Goal: Information Seeking & Learning: Learn about a topic

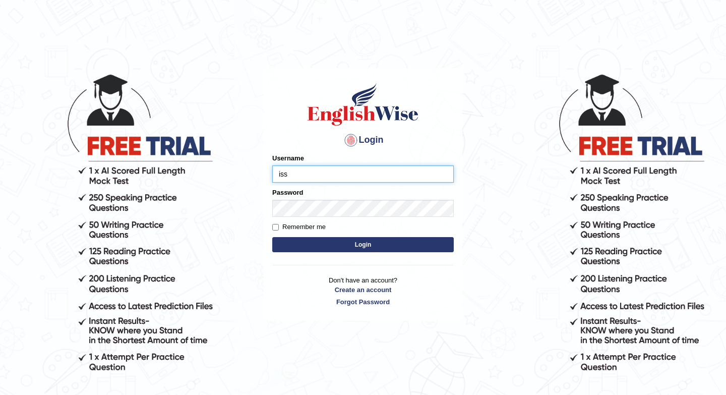
type input "issak"
click at [327, 243] on button "Login" at bounding box center [363, 244] width 182 height 15
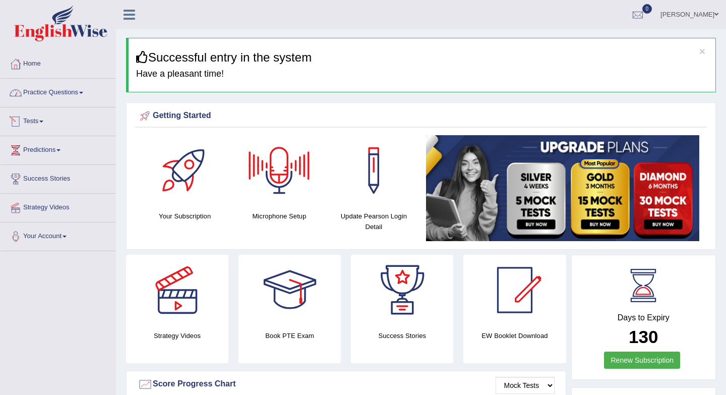
click at [67, 89] on link "Practice Questions" at bounding box center [58, 91] width 115 height 25
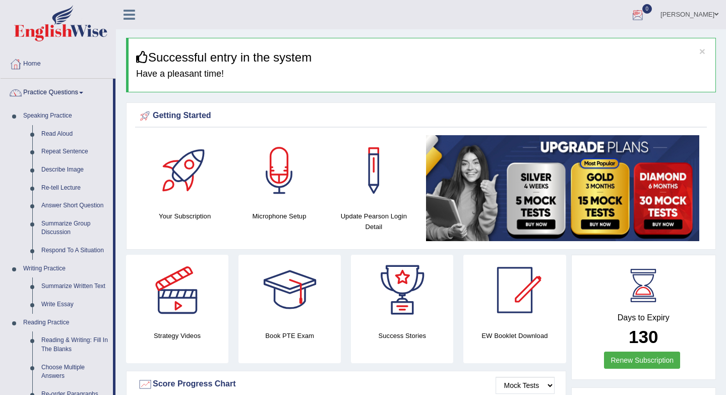
click at [646, 15] on div at bounding box center [638, 15] width 15 height 15
click at [597, 43] on strong "See All Alerts" at bounding box center [574, 42] width 45 height 8
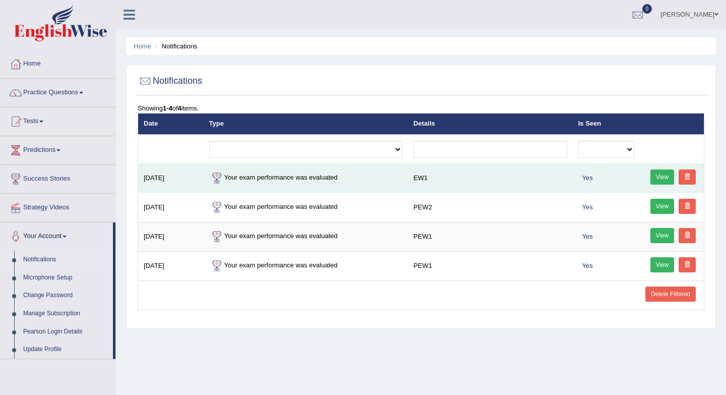
click at [662, 182] on link "View" at bounding box center [663, 177] width 24 height 15
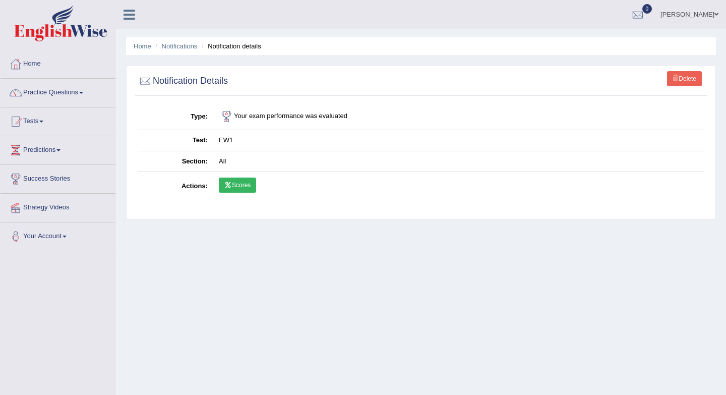
click at [238, 186] on link "Scores" at bounding box center [237, 185] width 37 height 15
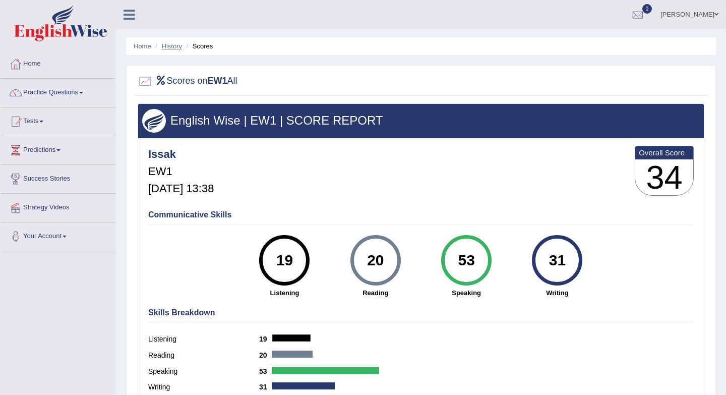
click at [171, 47] on link "History" at bounding box center [172, 46] width 20 height 8
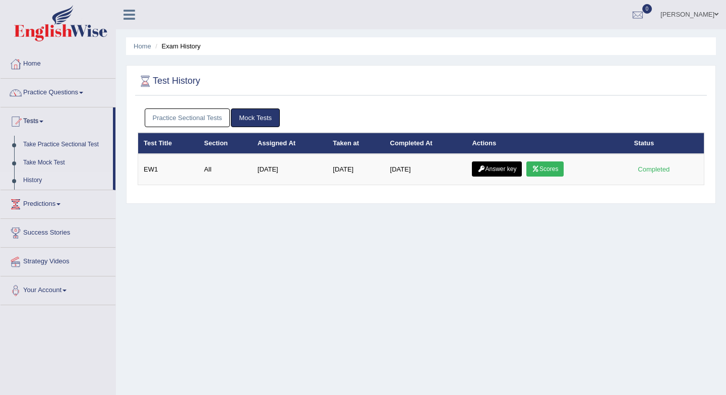
click at [208, 122] on link "Practice Sectional Tests" at bounding box center [188, 117] width 86 height 19
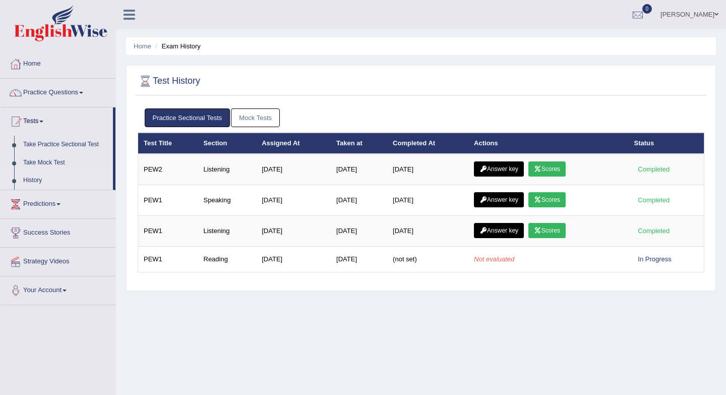
click at [257, 123] on link "Mock Tests" at bounding box center [255, 117] width 49 height 19
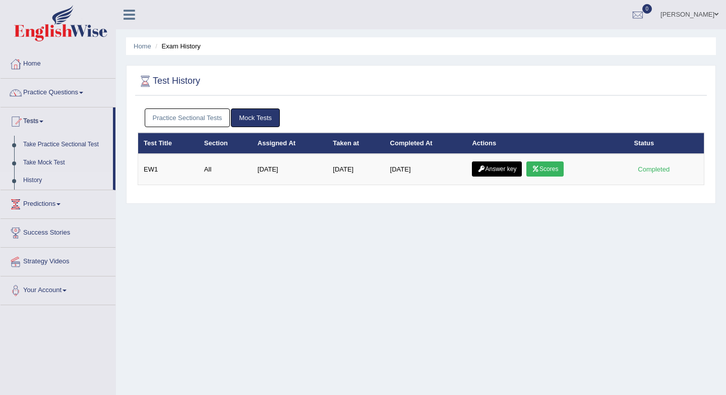
click at [409, 150] on th "Completed At" at bounding box center [426, 143] width 82 height 21
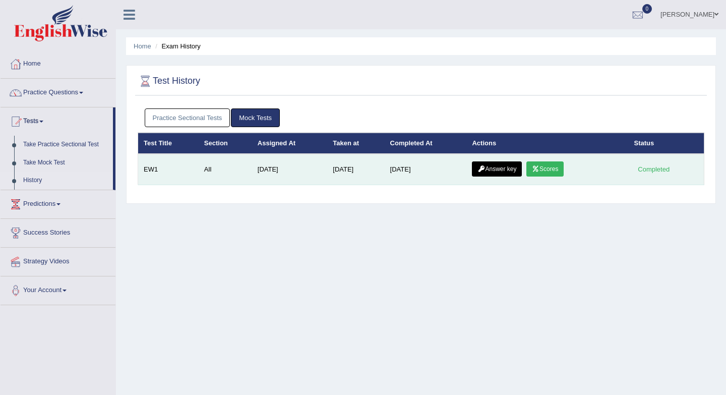
click at [517, 172] on link "Answer key" at bounding box center [497, 168] width 50 height 15
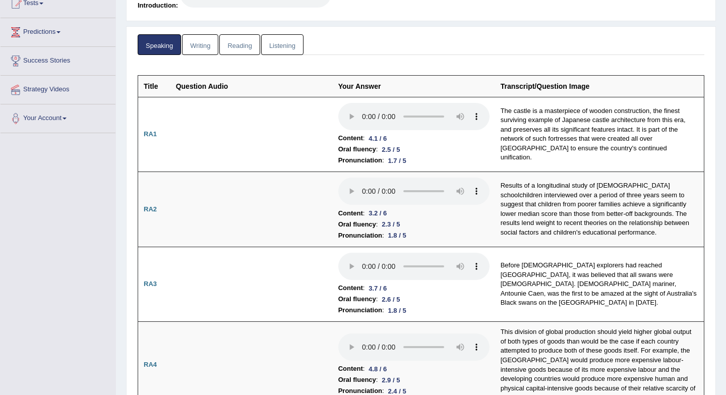
scroll to position [115, 0]
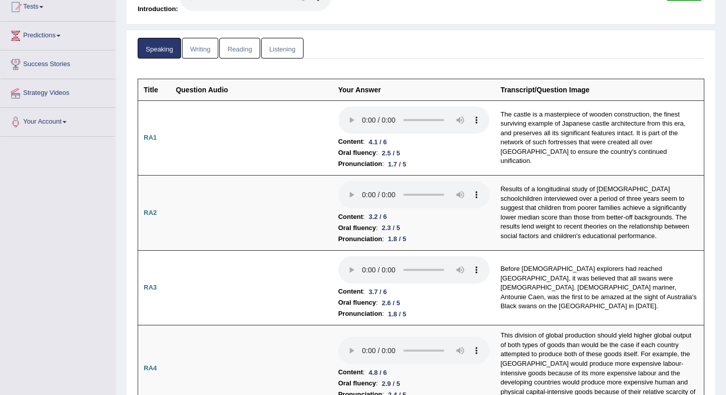
click at [209, 47] on link "Writing" at bounding box center [200, 48] width 36 height 21
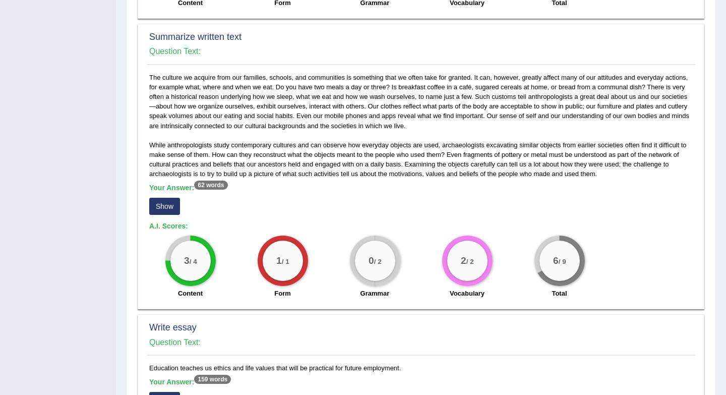
scroll to position [541, 0]
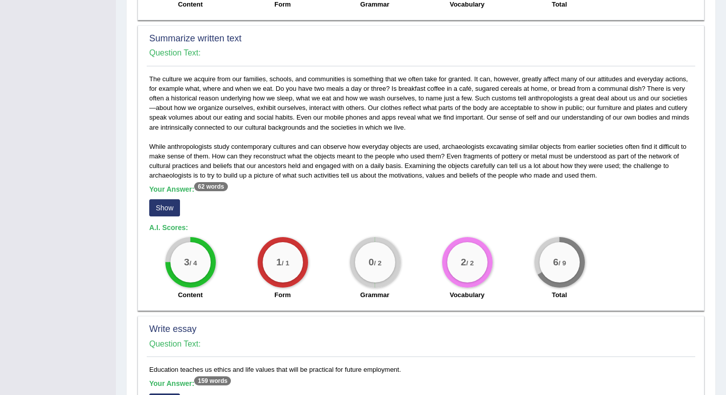
click at [161, 208] on button "Show" at bounding box center [164, 207] width 31 height 17
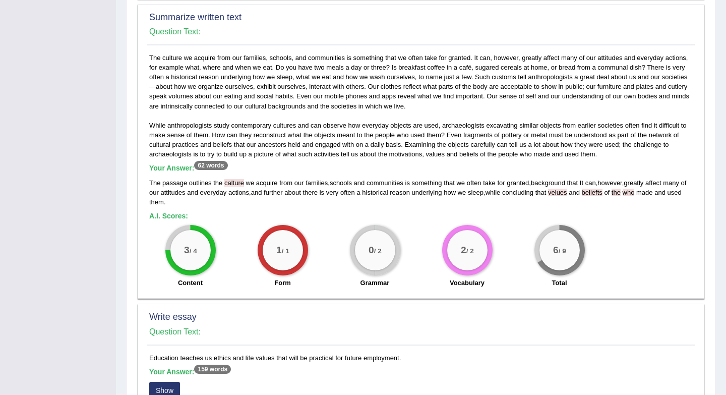
scroll to position [572, 0]
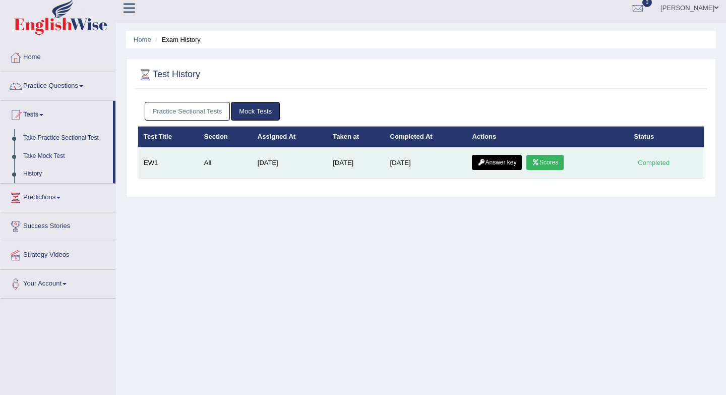
click at [501, 161] on link "Answer key" at bounding box center [497, 162] width 50 height 15
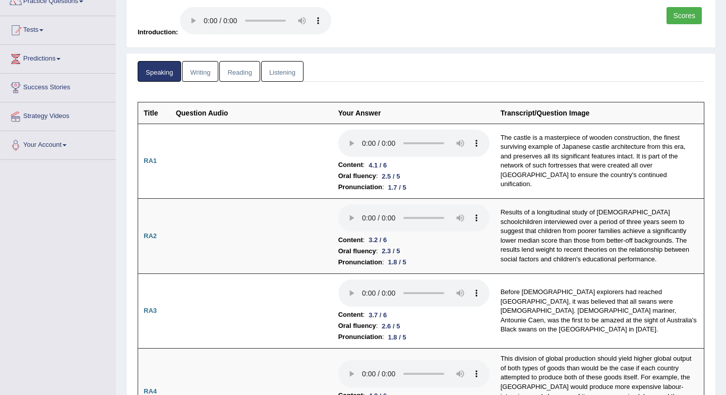
click at [243, 73] on link "Reading" at bounding box center [239, 71] width 40 height 21
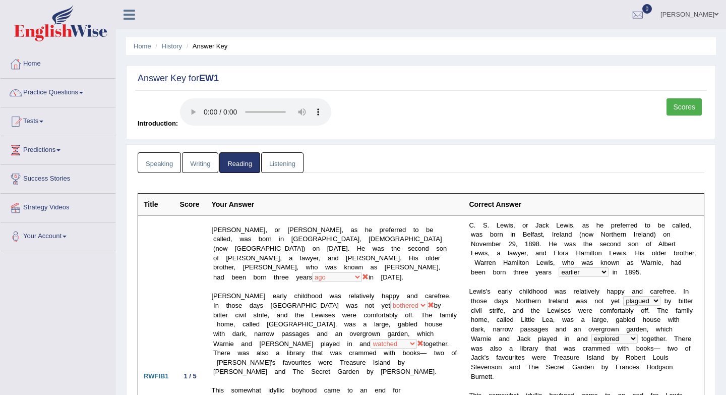
click at [203, 164] on link "Writing" at bounding box center [200, 162] width 36 height 21
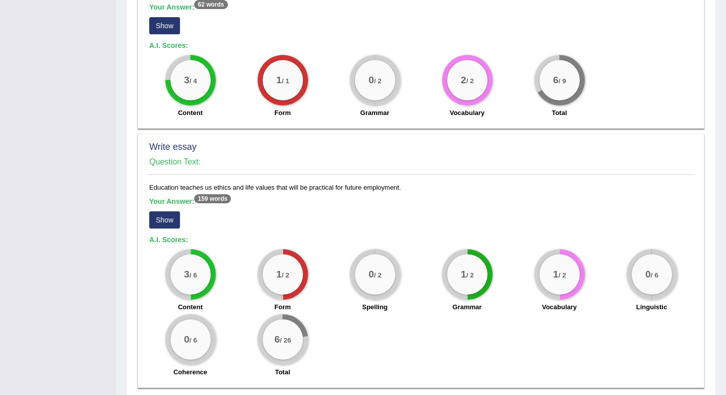
scroll to position [762, 0]
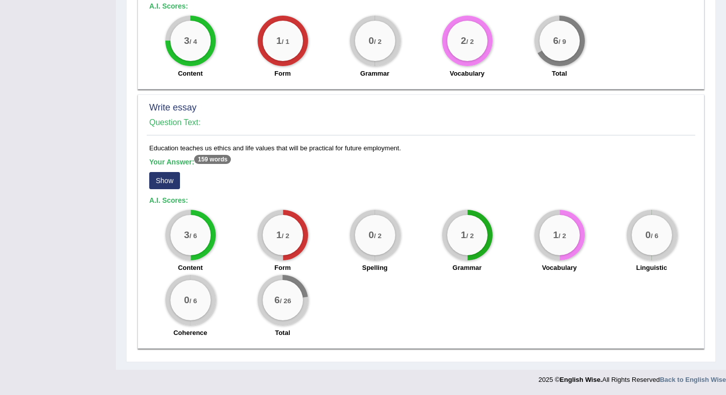
click at [166, 181] on button "Show" at bounding box center [164, 180] width 31 height 17
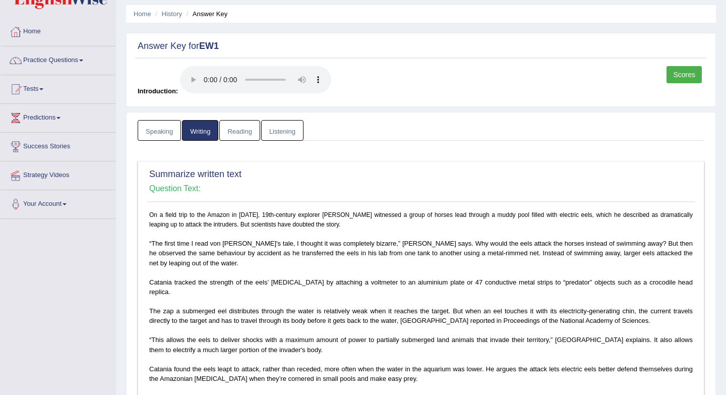
scroll to position [30, 0]
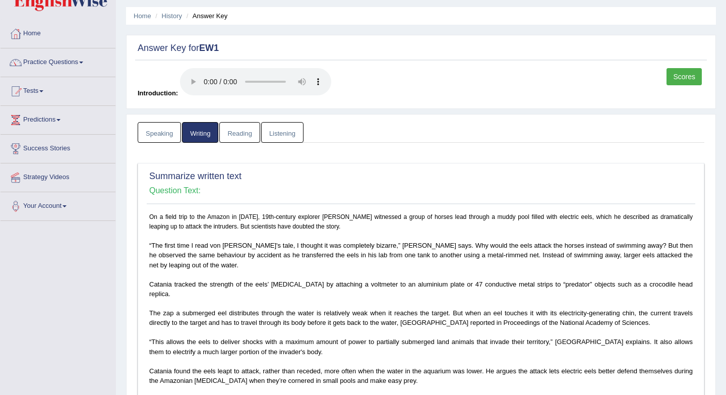
click at [159, 133] on link "Speaking" at bounding box center [159, 132] width 43 height 21
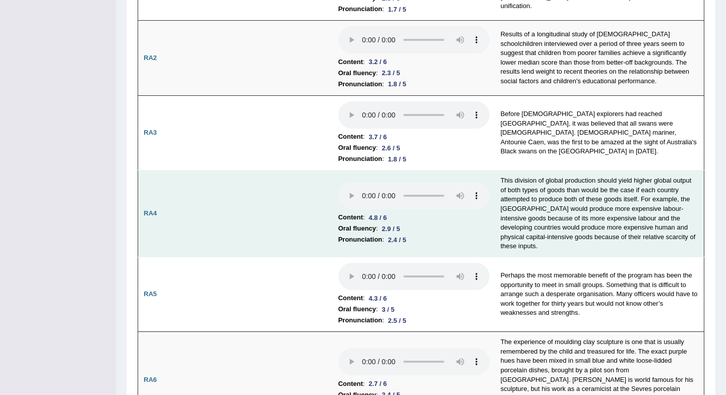
scroll to position [0, 0]
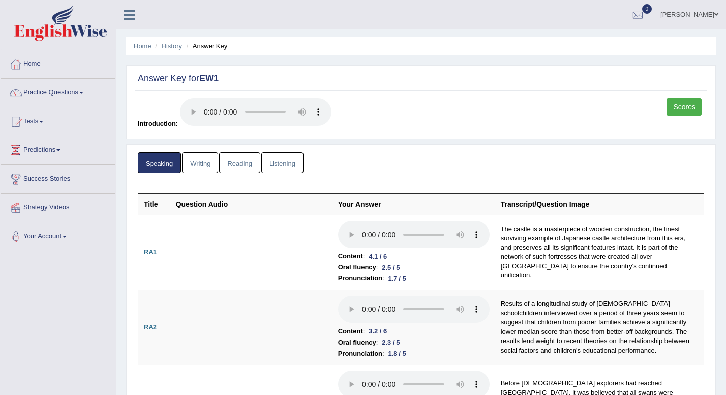
click at [281, 163] on link "Listening" at bounding box center [282, 162] width 42 height 21
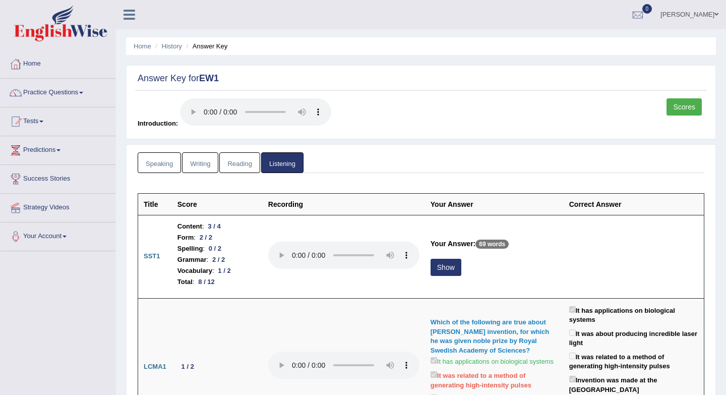
click at [688, 109] on link "Scores" at bounding box center [684, 106] width 35 height 17
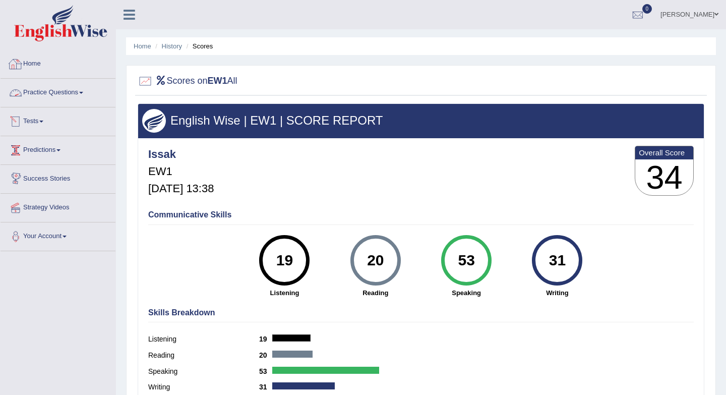
click at [67, 95] on link "Practice Questions" at bounding box center [58, 91] width 115 height 25
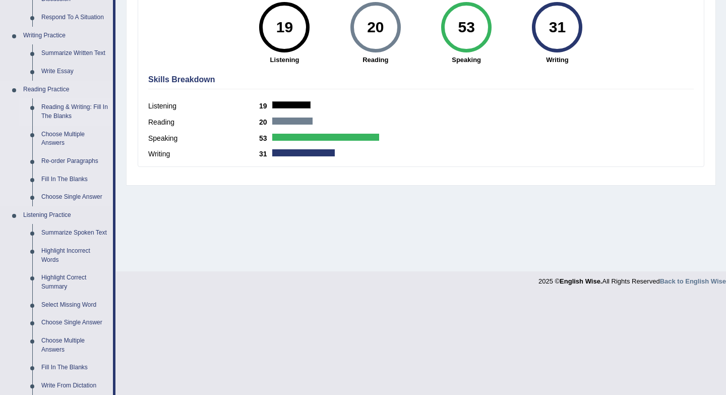
scroll to position [247, 0]
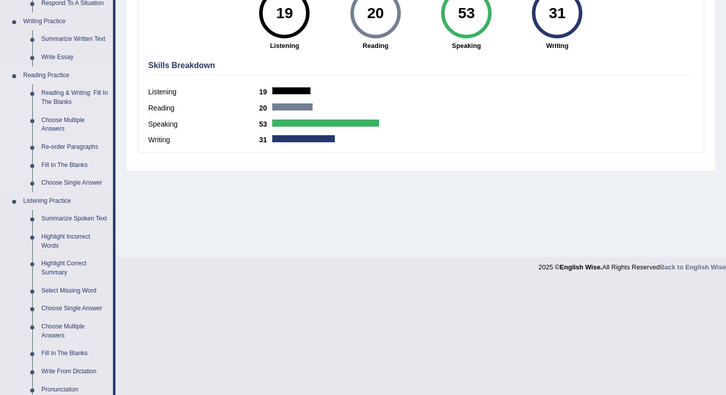
click at [72, 166] on link "Fill In The Blanks" at bounding box center [75, 165] width 76 height 18
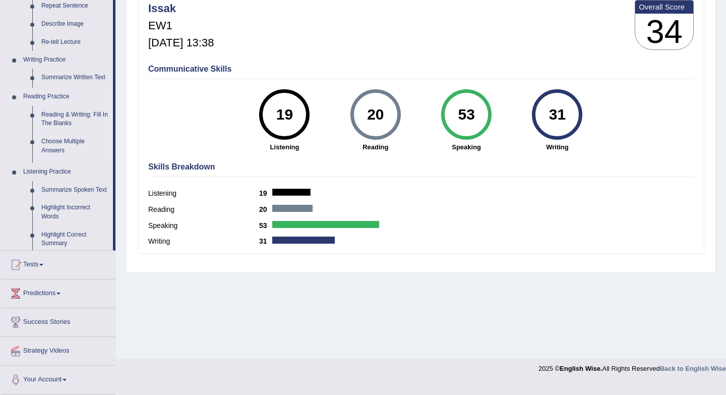
scroll to position [135, 0]
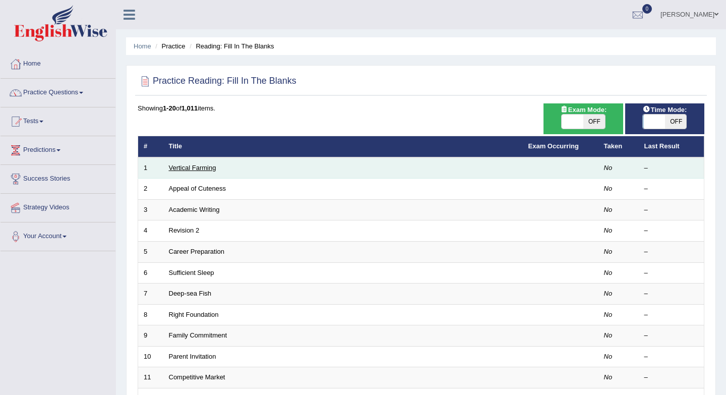
click at [202, 165] on link "Vertical Farming" at bounding box center [192, 168] width 47 height 8
click at [206, 169] on link "Vertical Farming" at bounding box center [192, 168] width 47 height 8
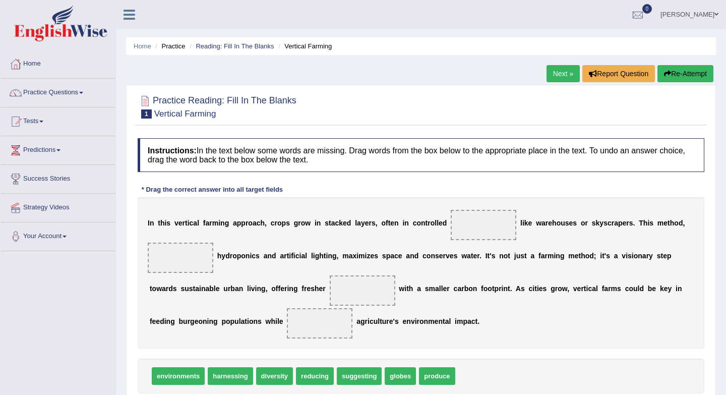
click at [552, 82] on link "Next »" at bounding box center [563, 73] width 33 height 17
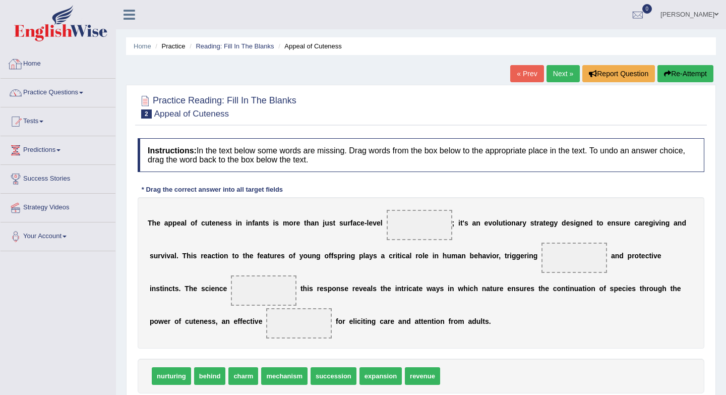
click at [46, 62] on link "Home" at bounding box center [58, 62] width 115 height 25
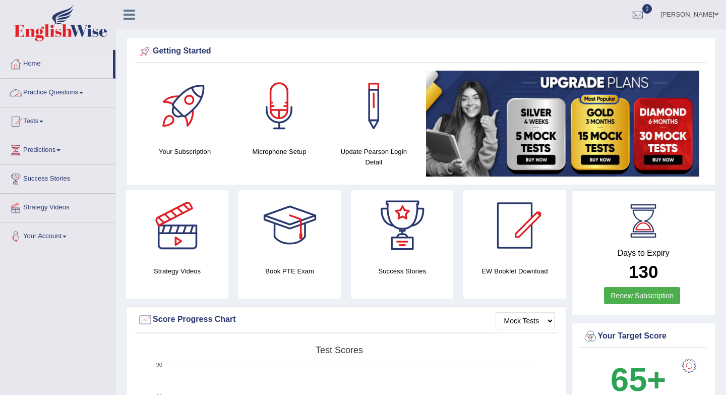
click at [56, 92] on link "Practice Questions" at bounding box center [58, 91] width 115 height 25
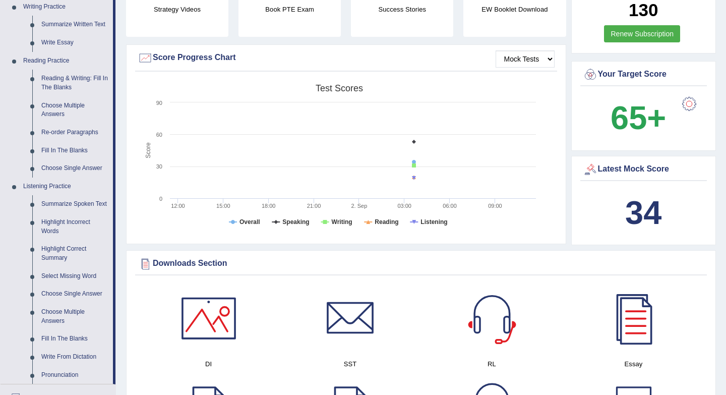
scroll to position [266, 0]
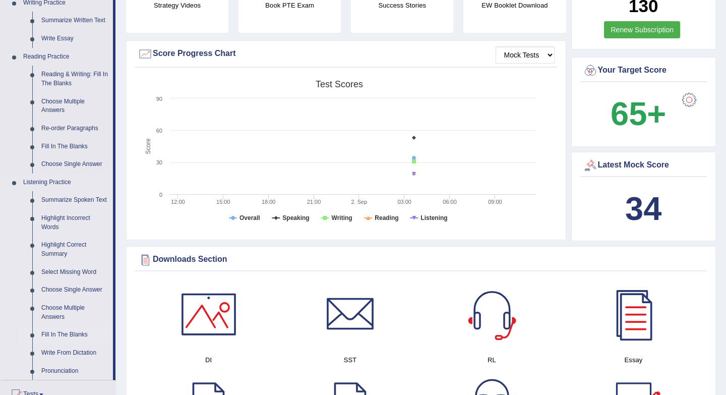
click at [66, 341] on link "Fill In The Blanks" at bounding box center [75, 335] width 76 height 18
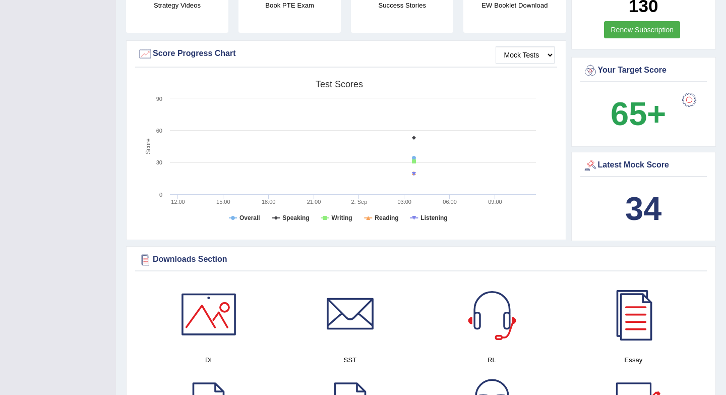
scroll to position [226, 0]
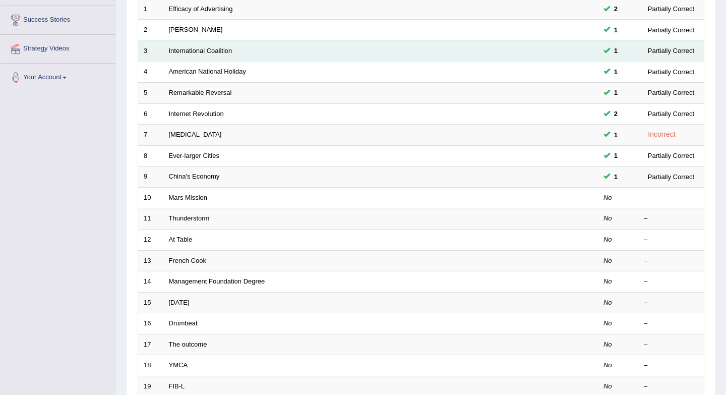
scroll to position [161, 0]
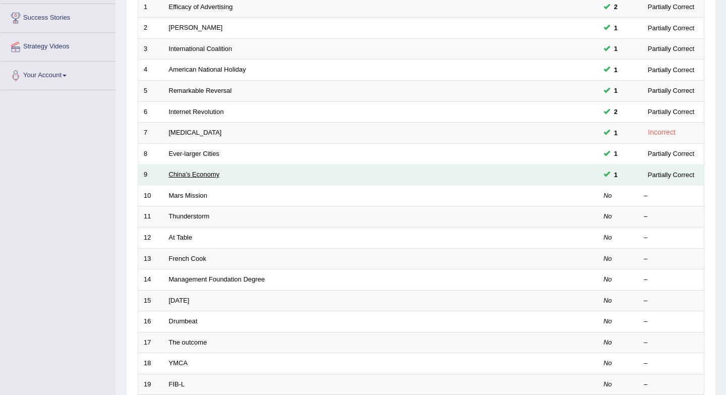
click at [184, 174] on link "China's Economy" at bounding box center [194, 175] width 51 height 8
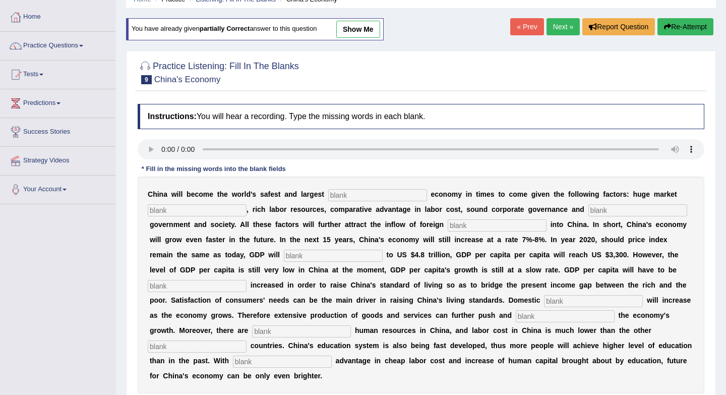
scroll to position [85, 0]
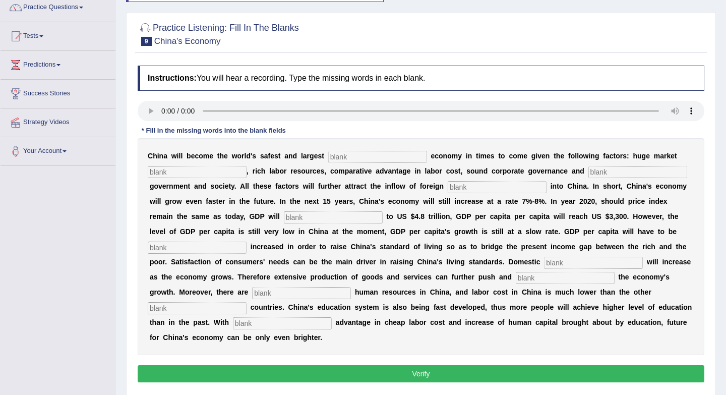
click at [372, 158] on input "text" at bounding box center [377, 157] width 99 height 12
click at [353, 160] on input "text" at bounding box center [377, 157] width 99 height 12
type input "invest"
click at [174, 178] on input "text" at bounding box center [197, 172] width 99 height 12
type input "poten"
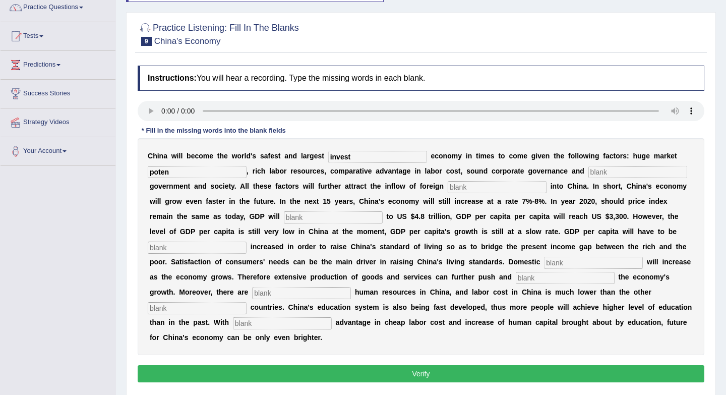
click at [594, 175] on input "text" at bounding box center [638, 172] width 99 height 12
type input "stable"
click at [466, 193] on input "text" at bounding box center [497, 187] width 99 height 12
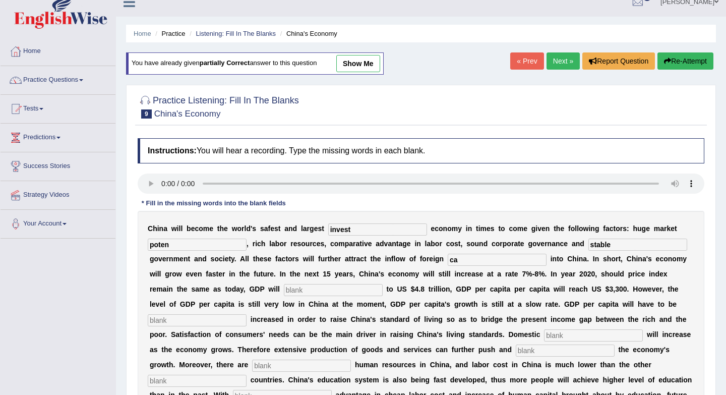
scroll to position [0, 0]
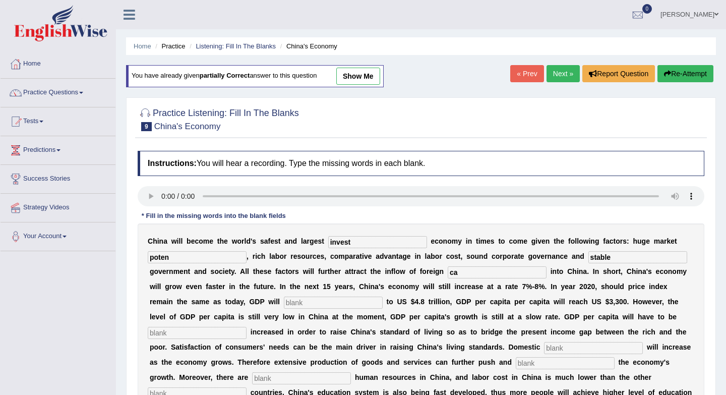
type input "ca"
click at [559, 73] on link "Next »" at bounding box center [563, 73] width 33 height 17
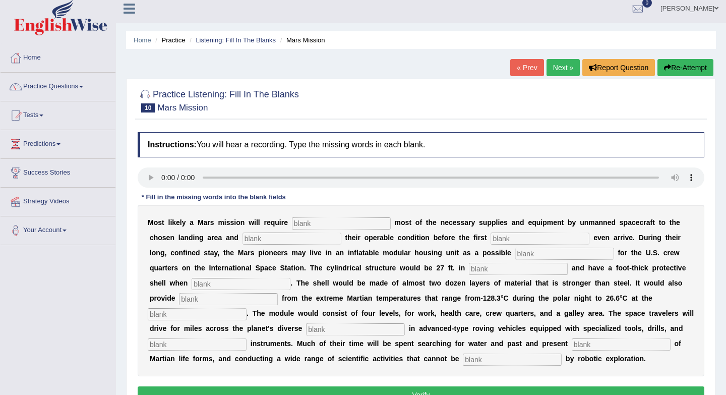
scroll to position [85, 0]
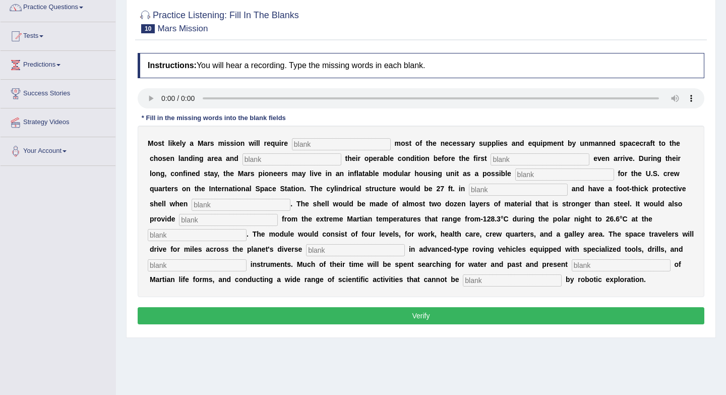
click at [317, 146] on input "text" at bounding box center [341, 144] width 99 height 12
type input "trsnfor"
click at [266, 159] on input "text" at bounding box center [292, 159] width 99 height 12
click at [491, 159] on input "text" at bounding box center [540, 159] width 99 height 12
type input "arv"
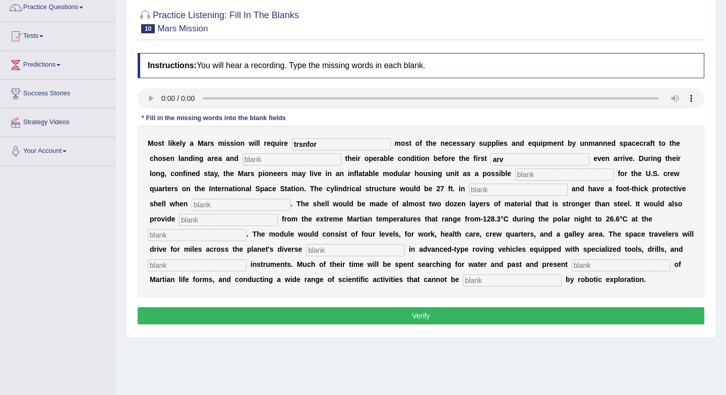
click at [267, 162] on input "text" at bounding box center [292, 159] width 99 height 12
click at [270, 159] on input "land" at bounding box center [292, 159] width 99 height 12
type input "l"
type input "confortabvle"
click at [516, 177] on input "text" at bounding box center [565, 175] width 99 height 12
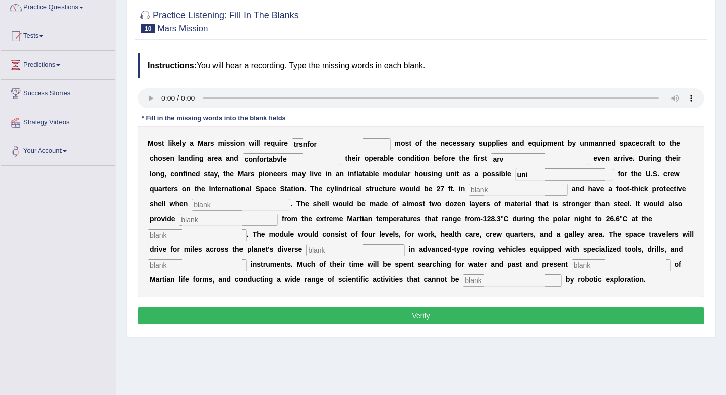
type input "uni"
click at [469, 195] on input "text" at bounding box center [518, 190] width 99 height 12
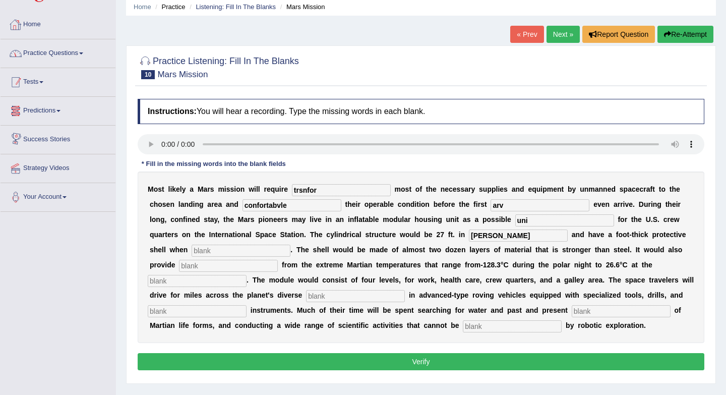
scroll to position [8, 0]
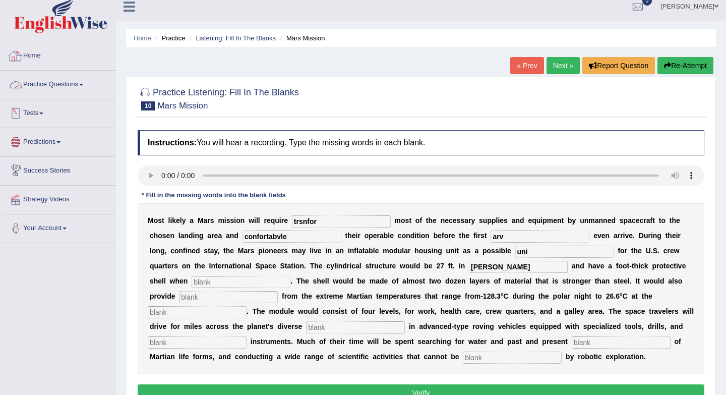
type input "dey"
click at [70, 81] on link "Practice Questions" at bounding box center [58, 83] width 115 height 25
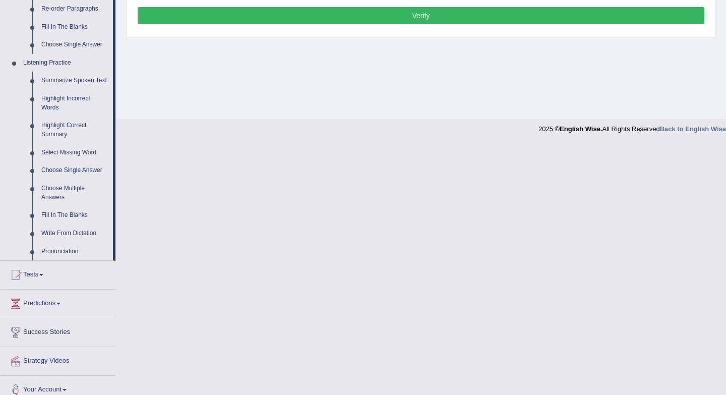
scroll to position [384, 0]
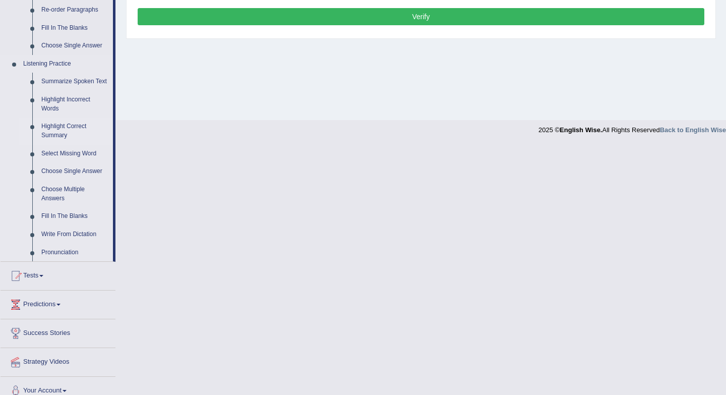
click at [61, 144] on link "Highlight Correct Summary" at bounding box center [75, 131] width 76 height 27
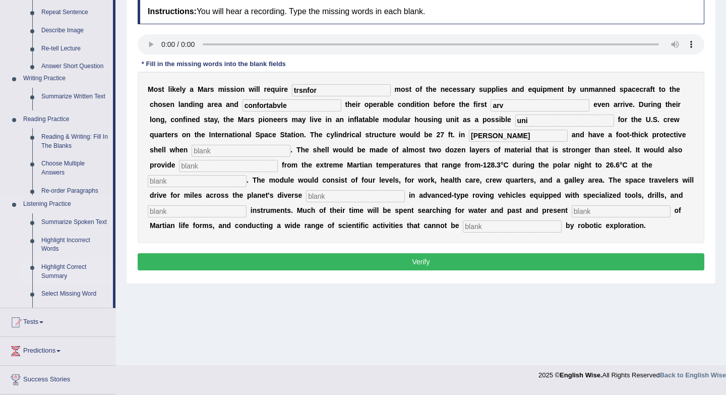
scroll to position [135, 0]
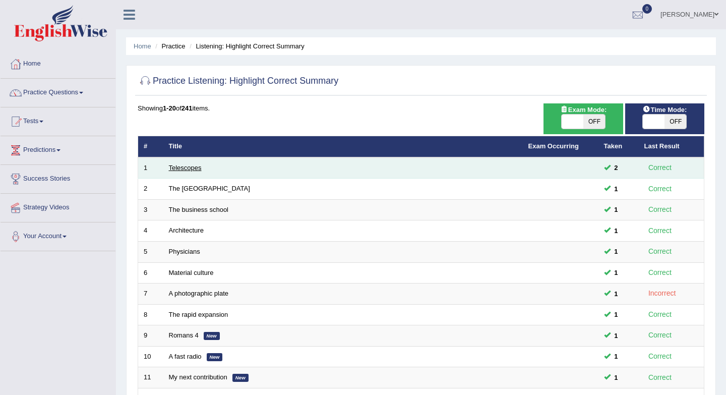
click at [183, 169] on link "Telescopes" at bounding box center [185, 168] width 33 height 8
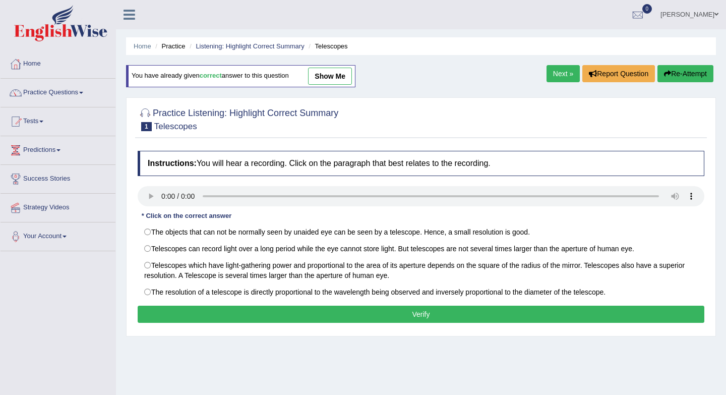
click at [337, 76] on link "show me" at bounding box center [330, 76] width 44 height 17
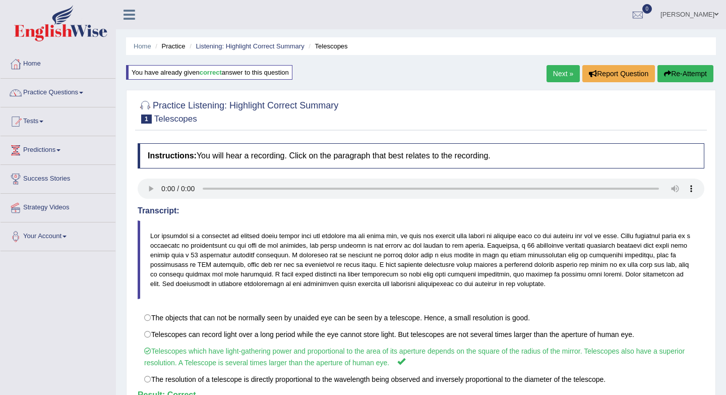
click at [553, 78] on link "Next »" at bounding box center [563, 73] width 33 height 17
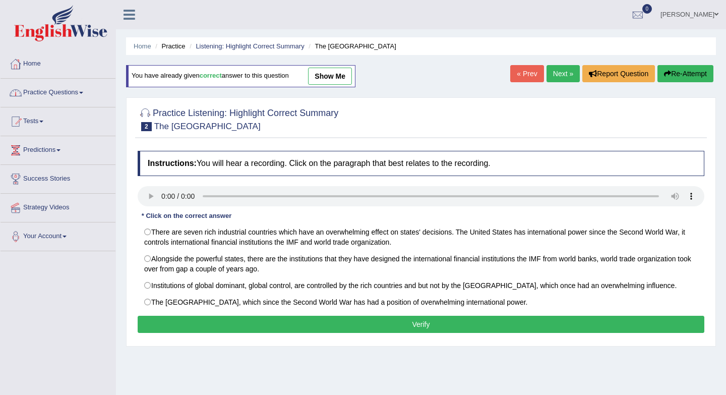
click at [42, 70] on link "Home" at bounding box center [58, 62] width 115 height 25
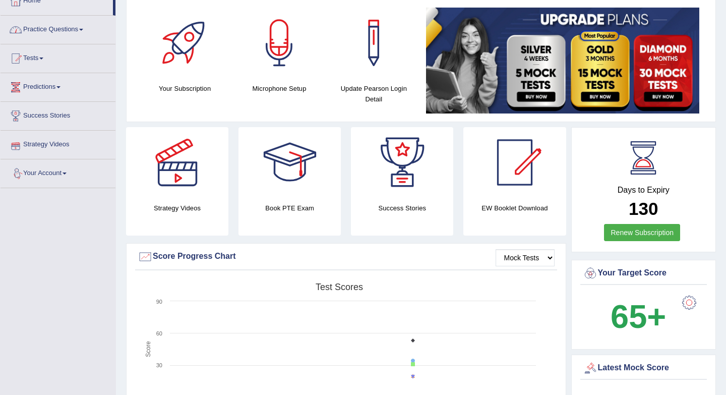
scroll to position [14, 0]
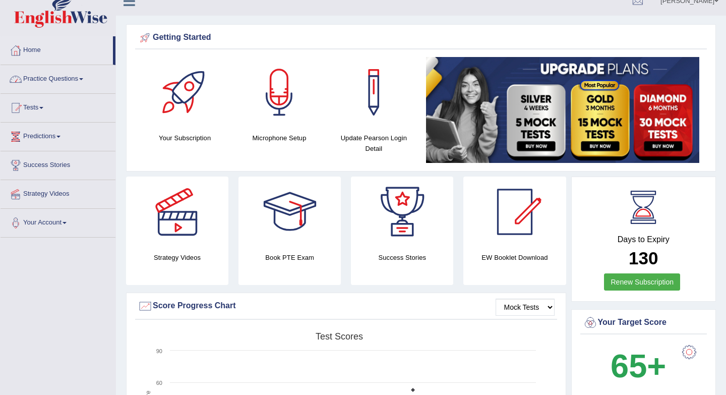
click at [70, 81] on link "Practice Questions" at bounding box center [58, 77] width 115 height 25
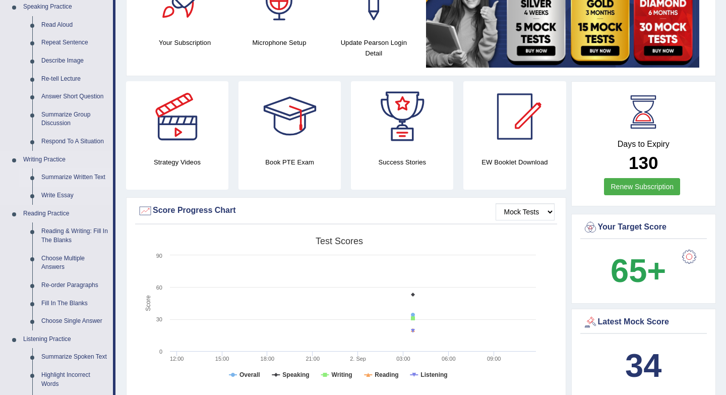
scroll to position [115, 0]
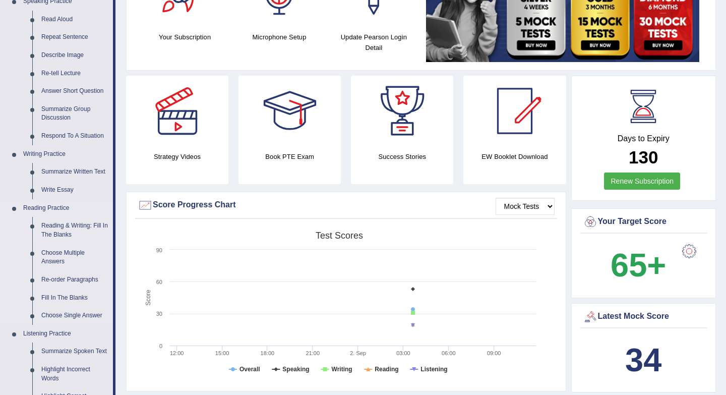
click at [68, 228] on link "Reading & Writing: Fill In The Blanks" at bounding box center [75, 230] width 76 height 27
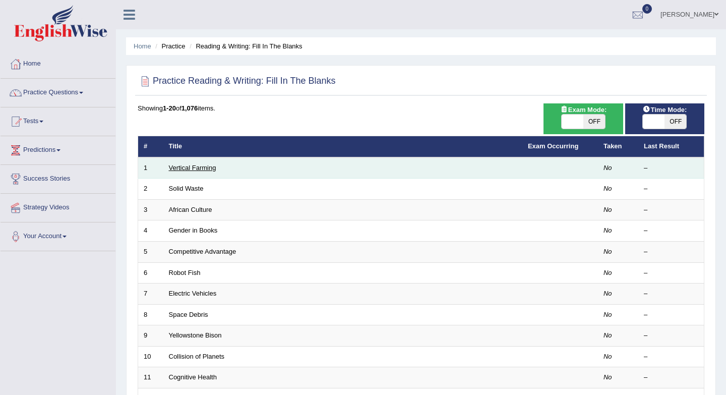
click at [202, 169] on link "Vertical Farming" at bounding box center [192, 168] width 47 height 8
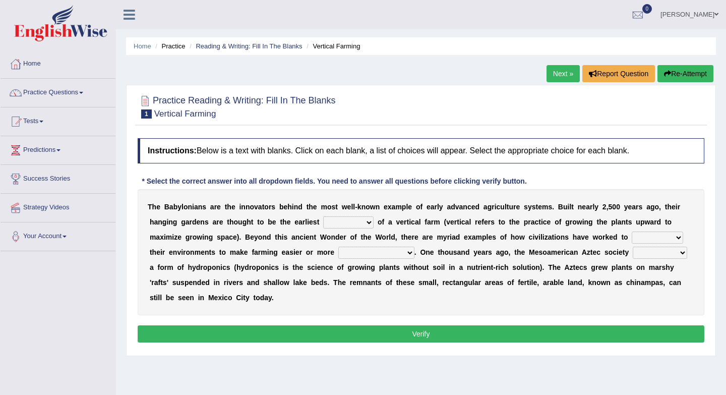
click at [372, 225] on select "prototype failure discredit protocol" at bounding box center [348, 222] width 50 height 12
click at [65, 88] on link "Practice Questions" at bounding box center [58, 91] width 115 height 25
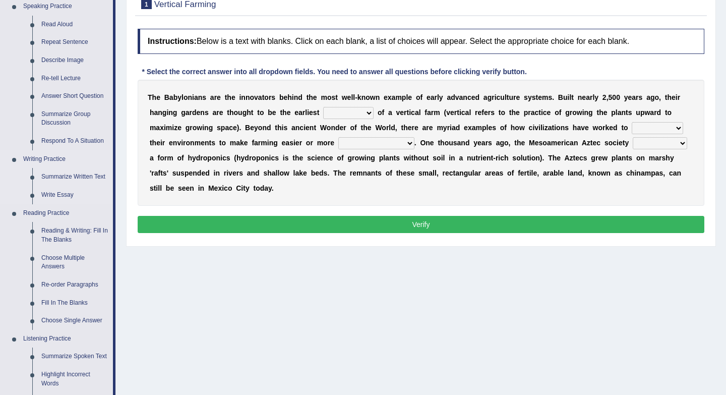
scroll to position [110, 0]
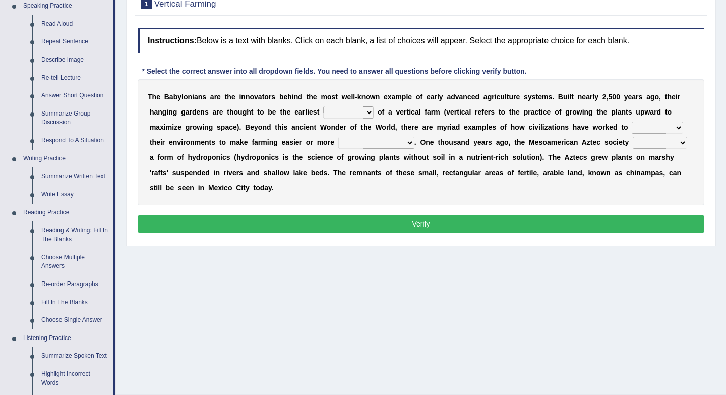
click at [369, 115] on select "prototype failure discredit protocol" at bounding box center [348, 112] width 50 height 12
select select "failure"
click at [368, 114] on select "prototype failure discredit protocol" at bounding box center [348, 112] width 50 height 12
click at [677, 132] on select "manipulate escape respect disarrange" at bounding box center [657, 128] width 51 height 12
select select "manipulate"
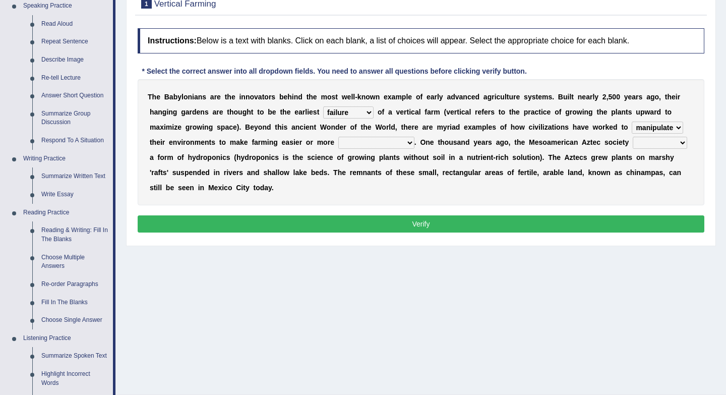
click at [410, 149] on div "T h e B a b y l o n i a n s a r e t h e i n n o v a t o r s b e h i n d t h e m…" at bounding box center [421, 142] width 567 height 126
click at [409, 147] on select "productive constructive connective counterproductive" at bounding box center [377, 143] width 76 height 12
select select "productive"
click at [408, 145] on select "productive constructive connective counterproductive" at bounding box center [377, 143] width 76 height 12
click at [678, 146] on select "domineered volunteered pioneered engineered" at bounding box center [660, 143] width 54 height 12
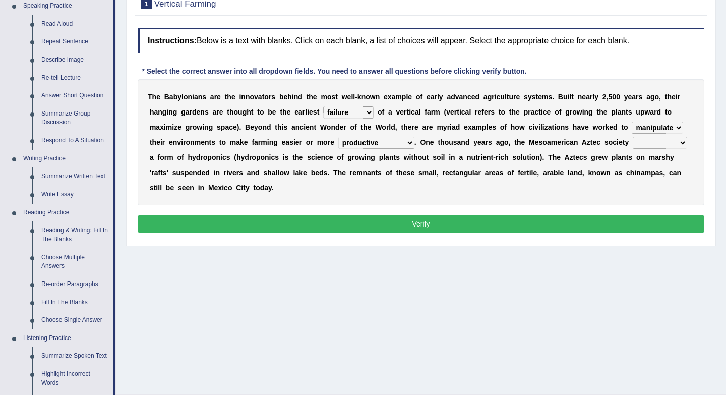
select select "volunteered"
click at [417, 229] on button "Verify" at bounding box center [421, 223] width 567 height 17
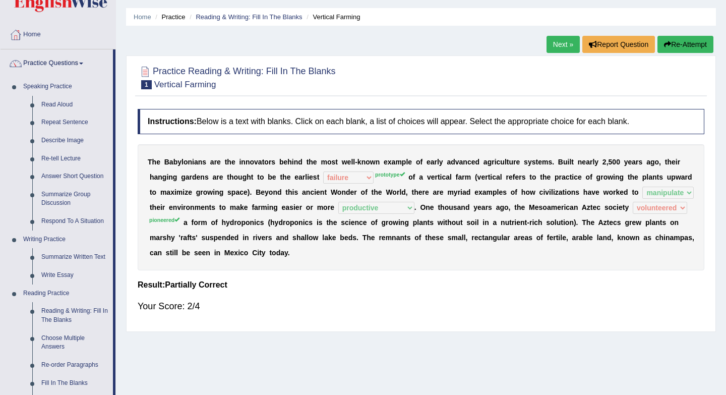
scroll to position [0, 0]
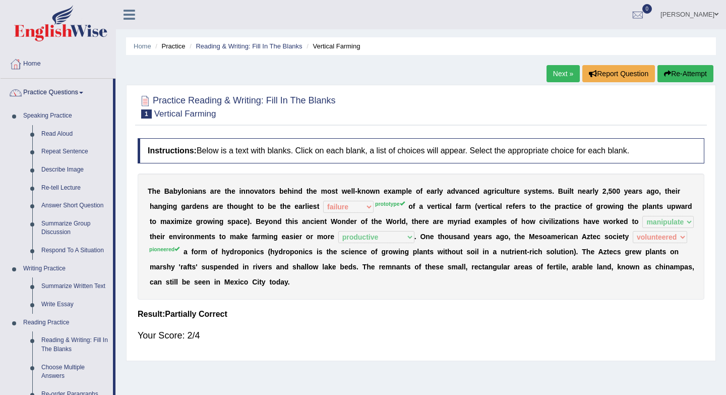
click at [548, 82] on link "Next »" at bounding box center [563, 73] width 33 height 17
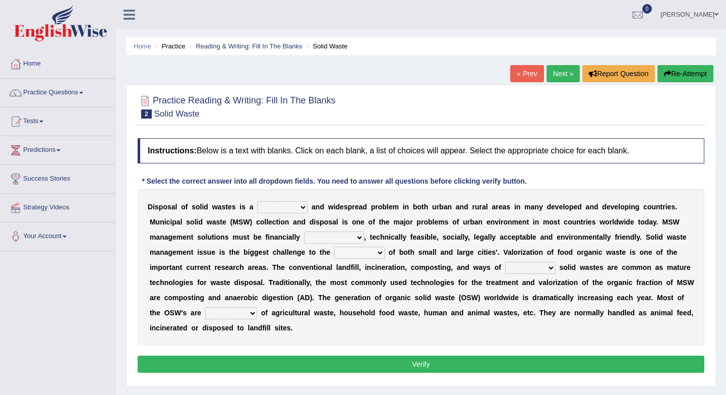
click at [305, 205] on select "slanting stinging stalling shafting" at bounding box center [282, 207] width 50 height 12
select select "stalling"
click at [347, 265] on b "d" at bounding box center [349, 267] width 5 height 8
click at [44, 126] on link "Tests" at bounding box center [58, 119] width 115 height 25
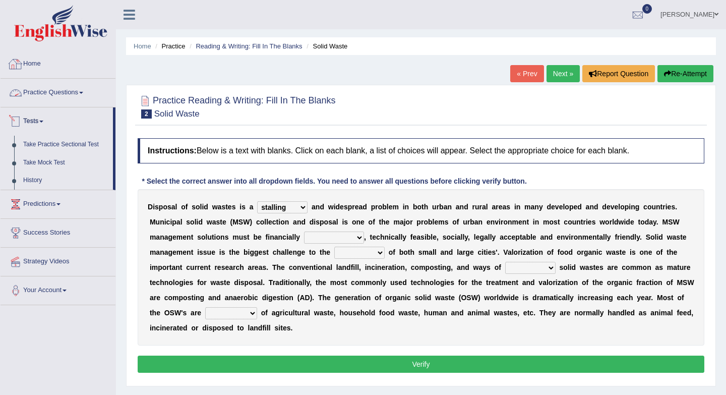
click at [38, 64] on link "Home" at bounding box center [58, 62] width 115 height 25
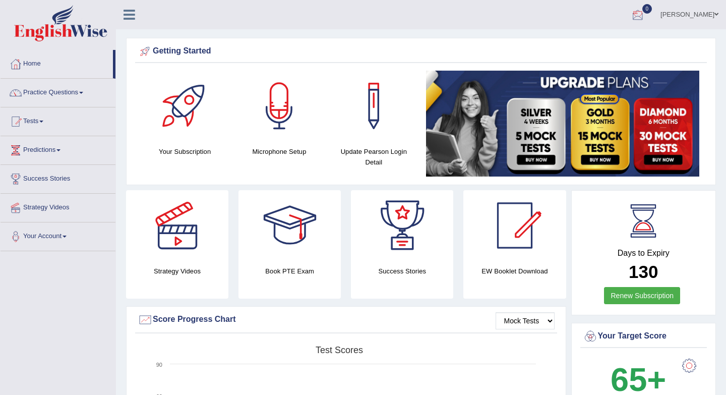
click at [646, 17] on div at bounding box center [638, 15] width 15 height 15
click at [605, 47] on link "See All Alerts" at bounding box center [577, 42] width 56 height 11
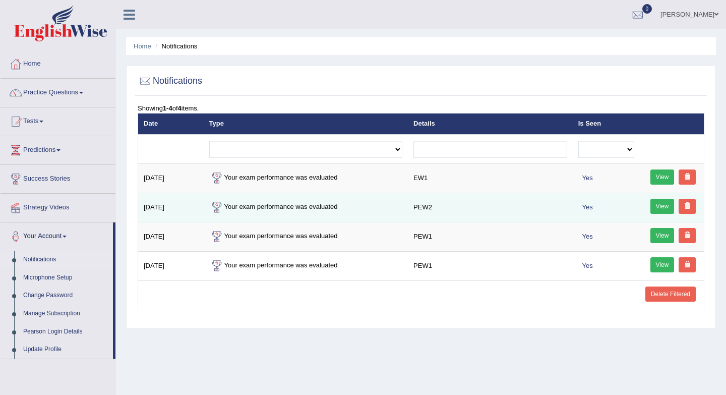
click at [665, 210] on link "View" at bounding box center [663, 206] width 24 height 15
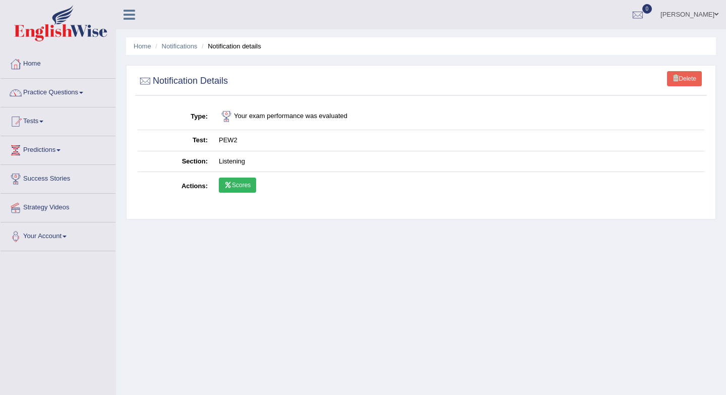
click at [238, 189] on link "Scores" at bounding box center [237, 185] width 37 height 15
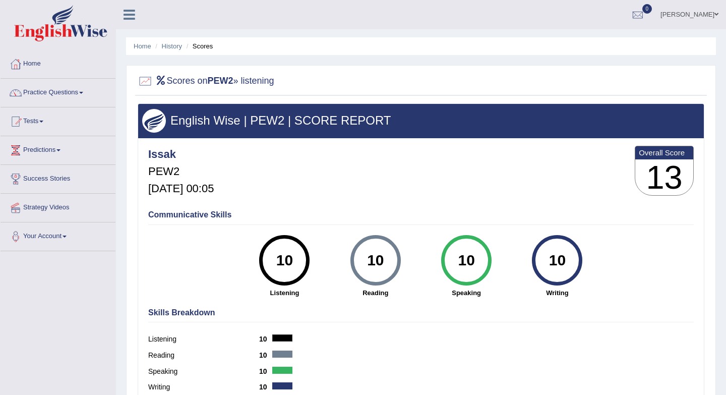
click at [668, 164] on h3 "13" at bounding box center [665, 177] width 58 height 36
click at [41, 65] on link "Home" at bounding box center [58, 62] width 115 height 25
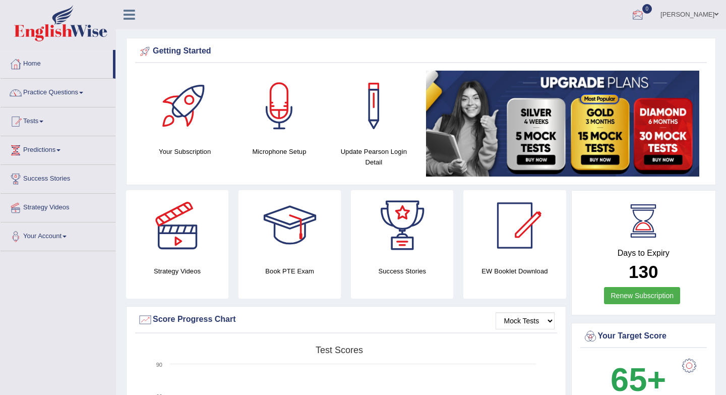
click at [646, 21] on div at bounding box center [638, 15] width 15 height 15
click at [597, 41] on strong "See All Alerts" at bounding box center [574, 42] width 45 height 8
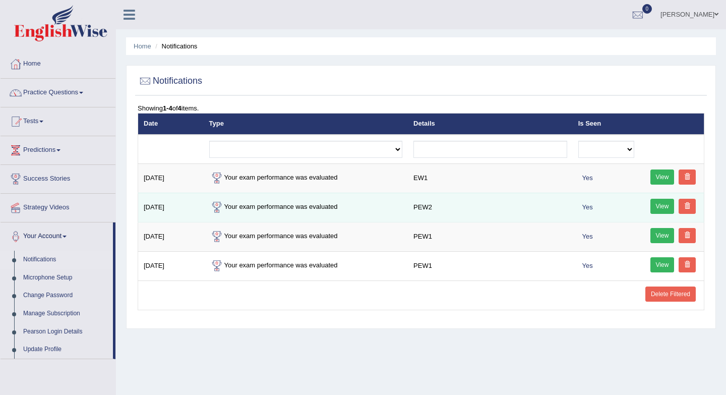
click at [667, 206] on link "View" at bounding box center [663, 206] width 24 height 15
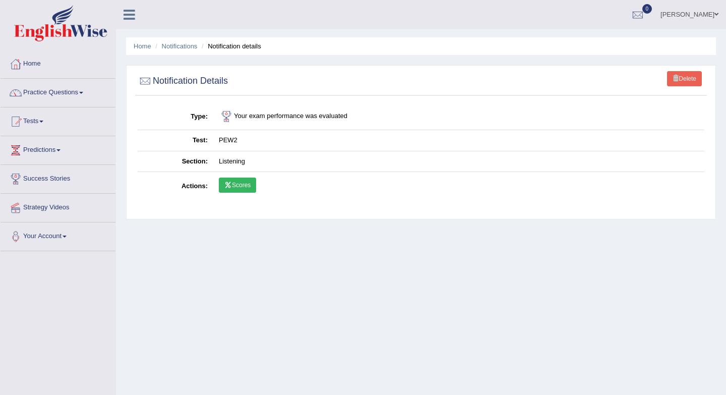
click at [236, 190] on link "Scores" at bounding box center [237, 185] width 37 height 15
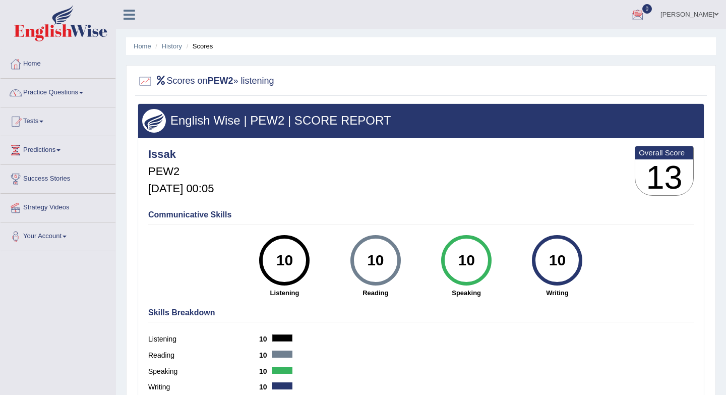
click at [653, 17] on link "0" at bounding box center [638, 13] width 30 height 26
click at [597, 43] on strong "See All Alerts" at bounding box center [574, 42] width 45 height 8
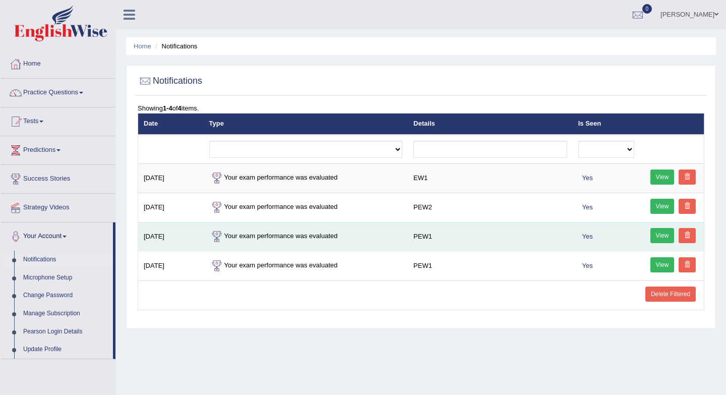
click at [657, 237] on link "View" at bounding box center [663, 235] width 24 height 15
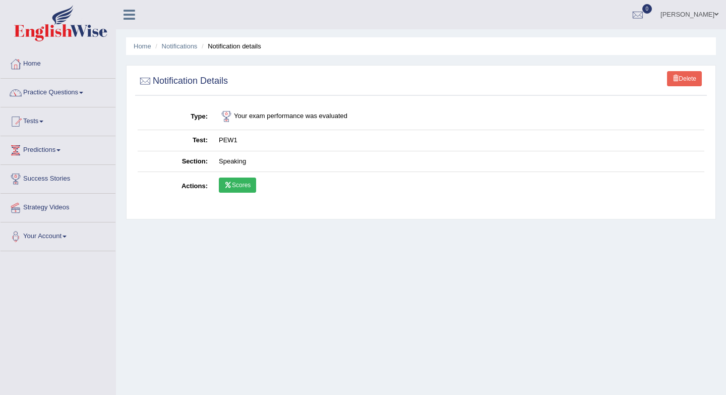
click at [241, 183] on link "Scores" at bounding box center [237, 185] width 37 height 15
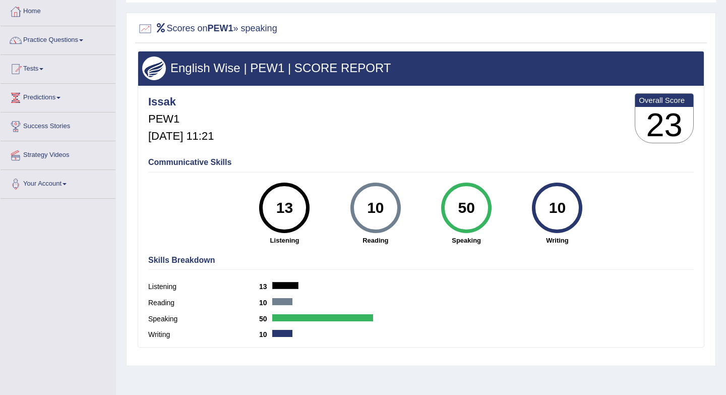
scroll to position [53, 0]
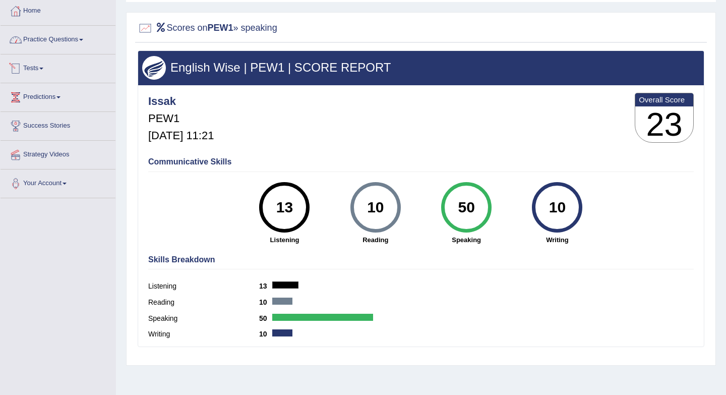
click at [46, 72] on link "Tests" at bounding box center [58, 66] width 115 height 25
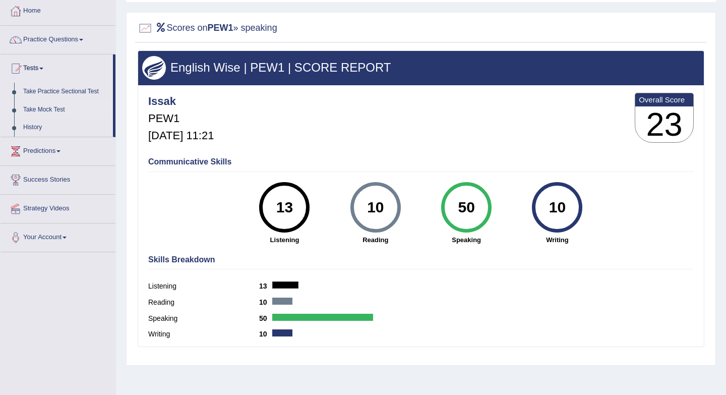
click at [54, 106] on link "Take Mock Test" at bounding box center [66, 110] width 94 height 18
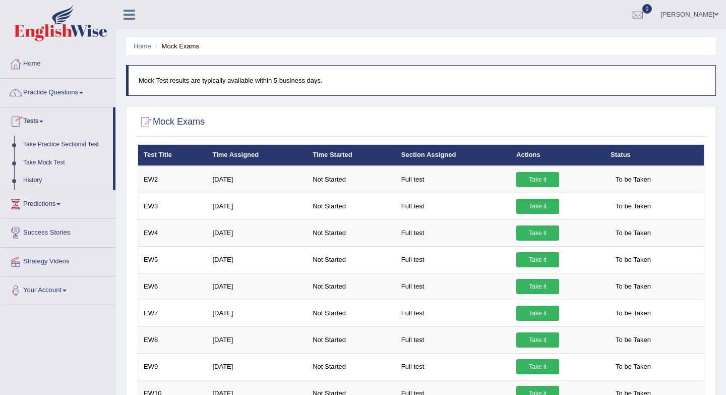
click at [53, 159] on link "Take Mock Test" at bounding box center [66, 163] width 94 height 18
click at [49, 144] on link "Take Practice Sectional Test" at bounding box center [66, 145] width 94 height 18
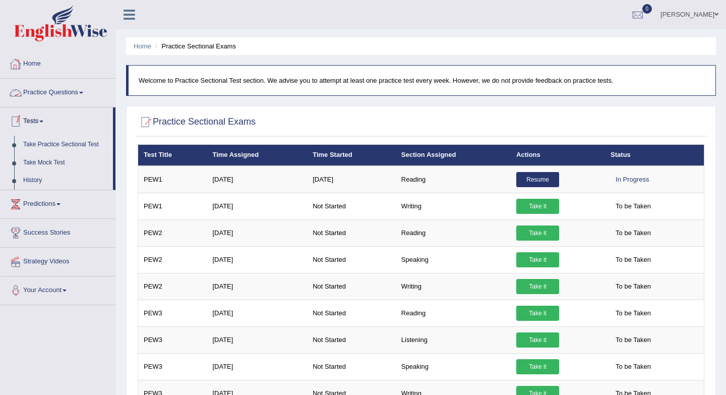
click at [36, 69] on link "Home" at bounding box center [58, 62] width 115 height 25
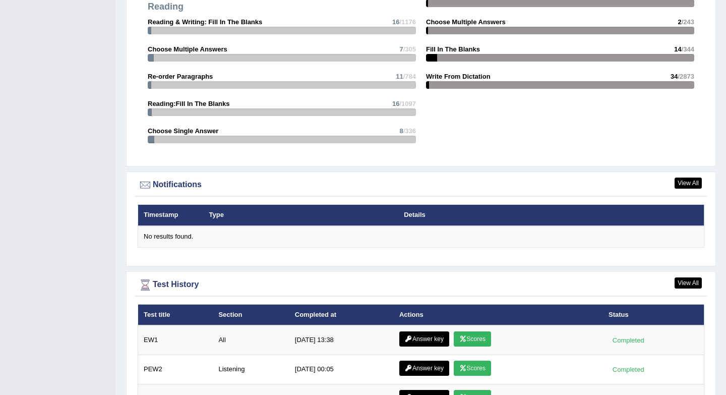
scroll to position [1159, 0]
